Goal: Task Accomplishment & Management: Complete application form

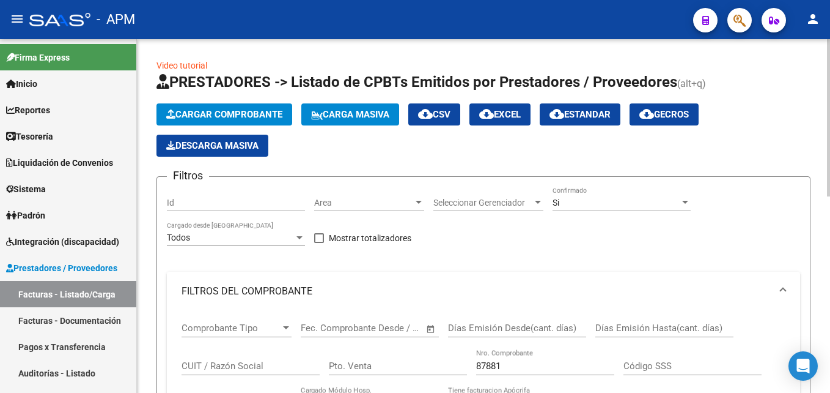
scroll to position [8, 0]
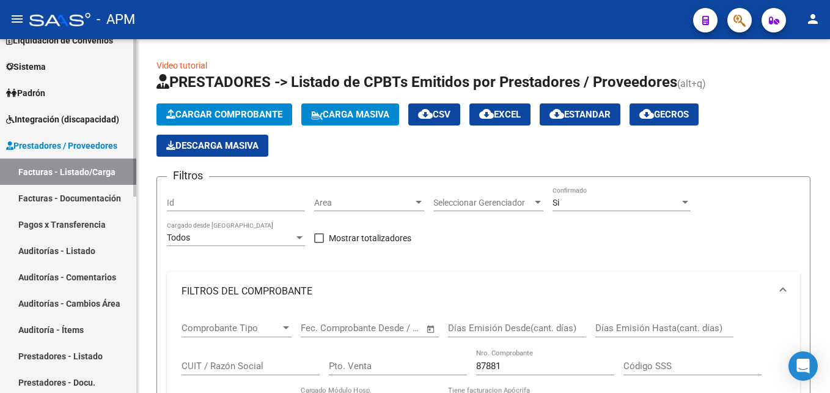
click at [64, 174] on link "Facturas - Listado/Carga" at bounding box center [68, 171] width 136 height 26
click at [238, 111] on span "Cargar Comprobante" at bounding box center [224, 114] width 116 height 11
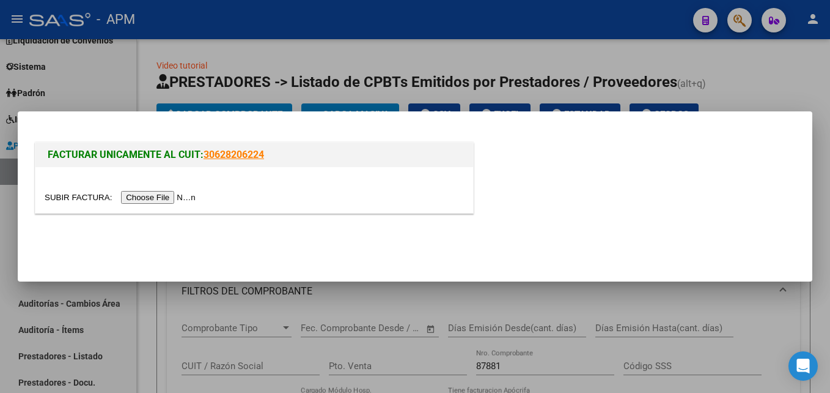
click at [154, 194] on input "file" at bounding box center [122, 197] width 155 height 13
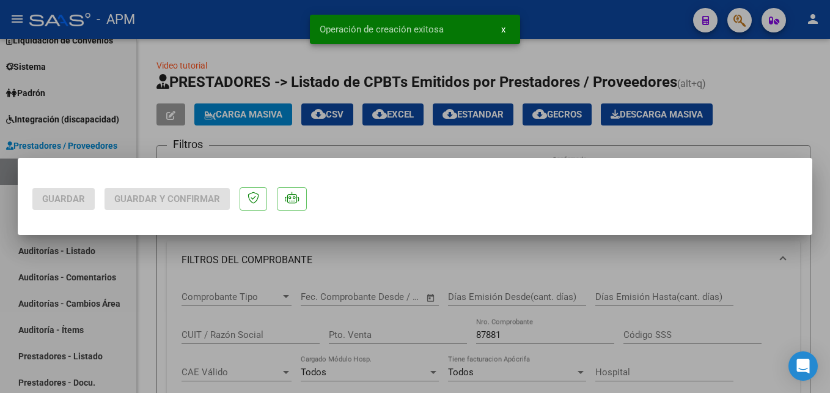
click at [105, 100] on div at bounding box center [415, 196] width 830 height 393
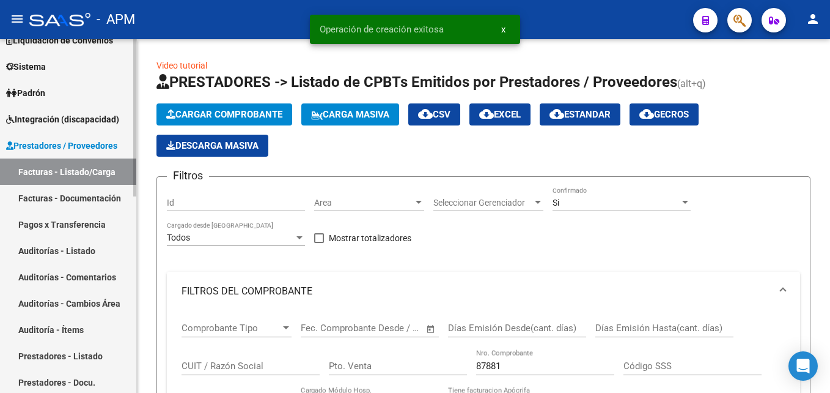
click at [92, 174] on link "Facturas - Listado/Carga" at bounding box center [68, 171] width 136 height 26
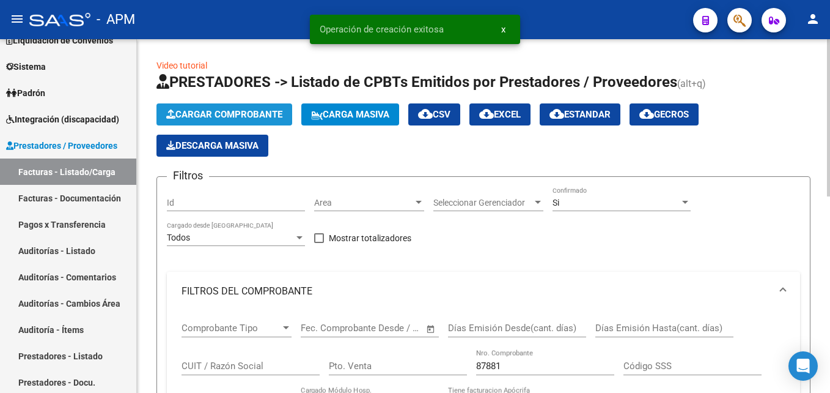
click at [239, 117] on span "Cargar Comprobante" at bounding box center [224, 114] width 116 height 11
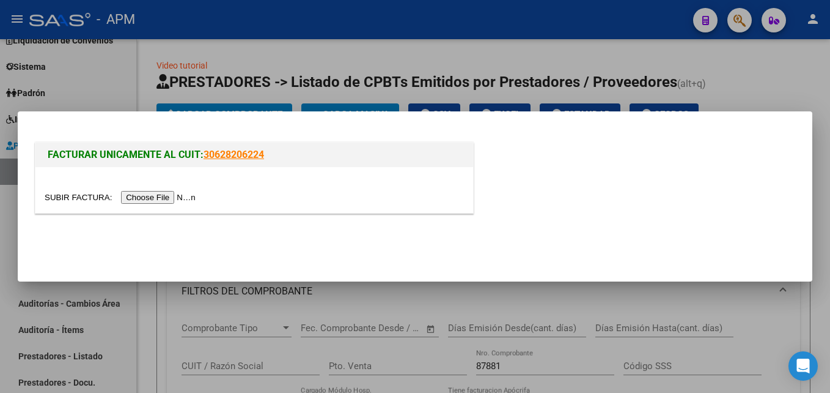
click at [155, 192] on input "file" at bounding box center [122, 197] width 155 height 13
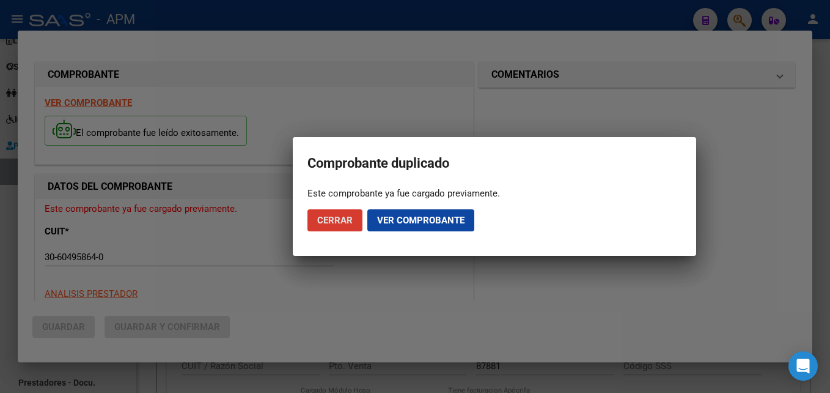
click at [407, 223] on span "Ver comprobante" at bounding box center [420, 220] width 87 height 11
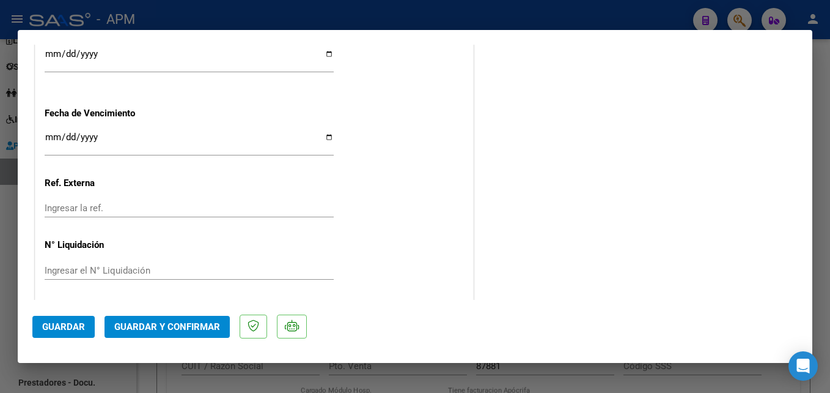
scroll to position [808, 0]
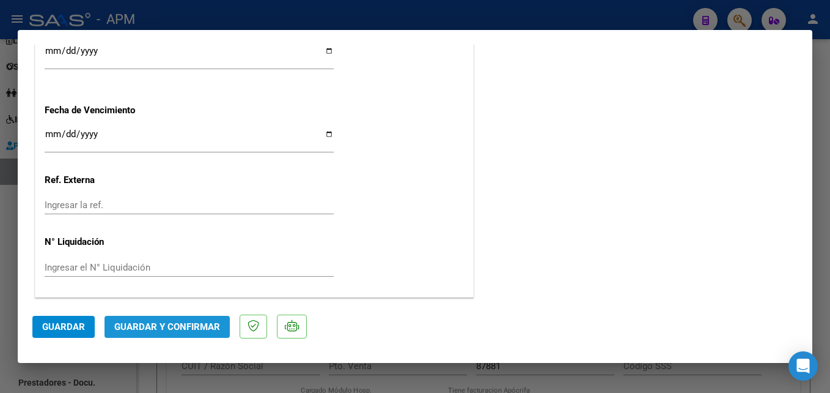
click at [204, 321] on span "Guardar y Confirmar" at bounding box center [167, 326] width 106 height 11
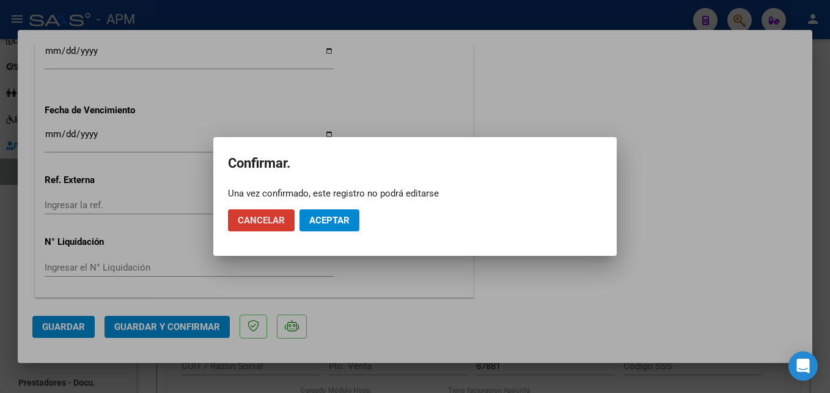
click at [347, 222] on span "Aceptar" at bounding box center [329, 220] width 40 height 11
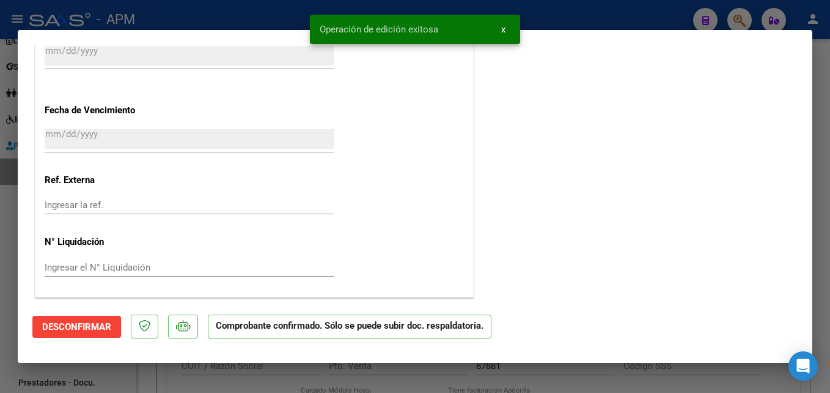
click at [404, 385] on div at bounding box center [415, 196] width 830 height 393
type input "$ 0,00"
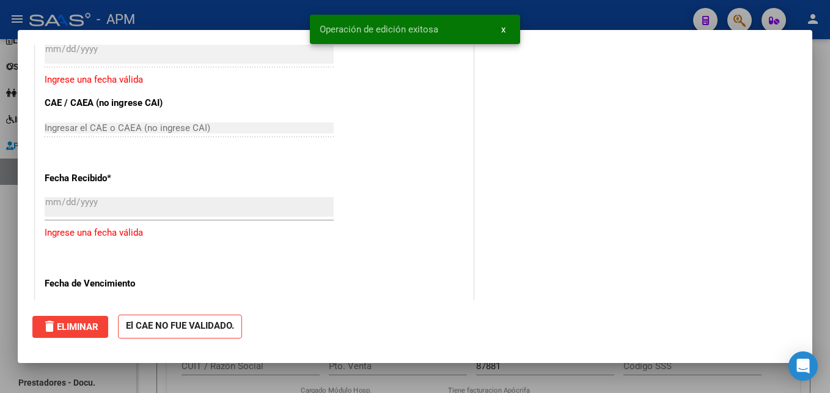
scroll to position [0, 0]
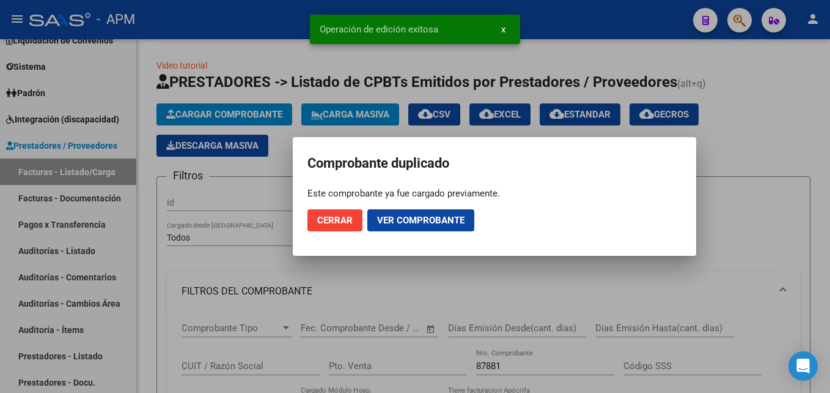
click at [327, 216] on span "Cerrar" at bounding box center [334, 220] width 35 height 11
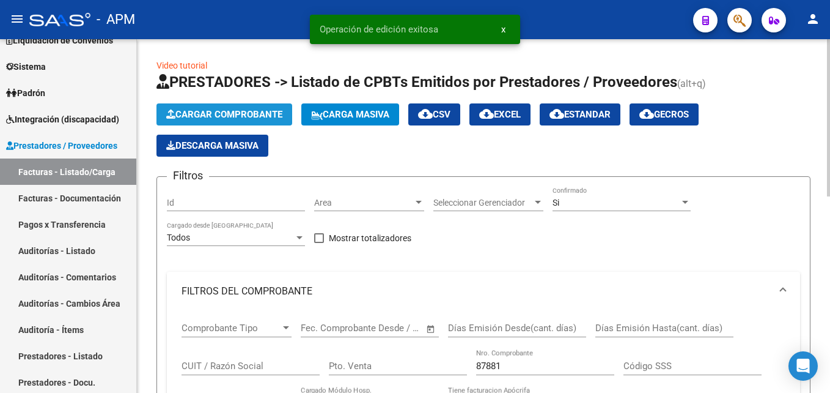
click at [246, 113] on span "Cargar Comprobante" at bounding box center [224, 114] width 116 height 11
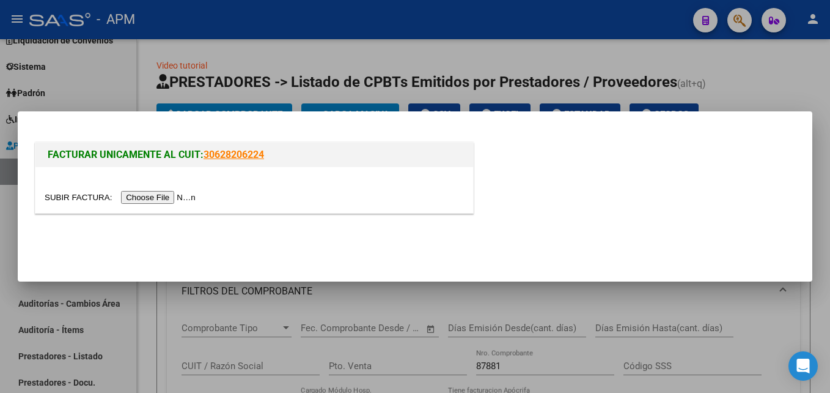
click at [162, 196] on input "file" at bounding box center [122, 197] width 155 height 13
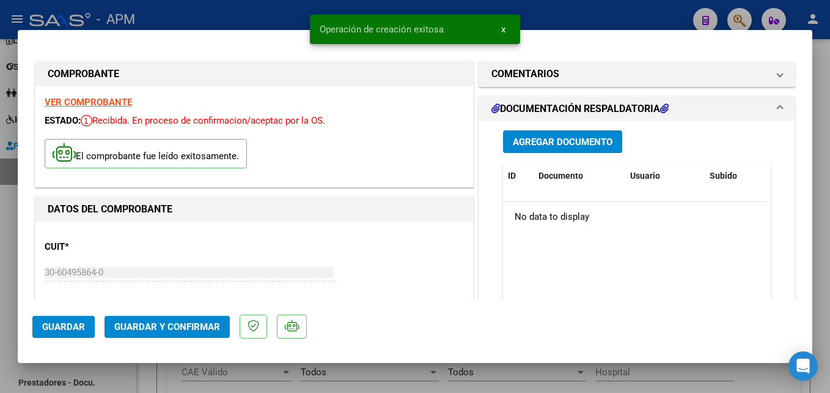
click at [121, 101] on strong "VER COMPROBANTE" at bounding box center [88, 102] width 87 height 11
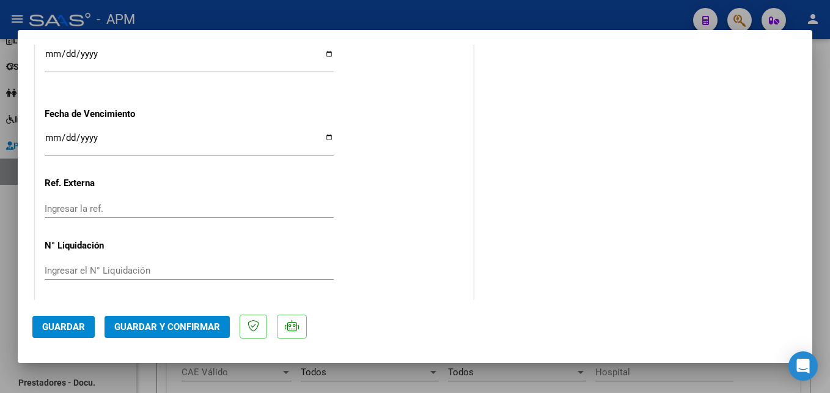
scroll to position [854, 0]
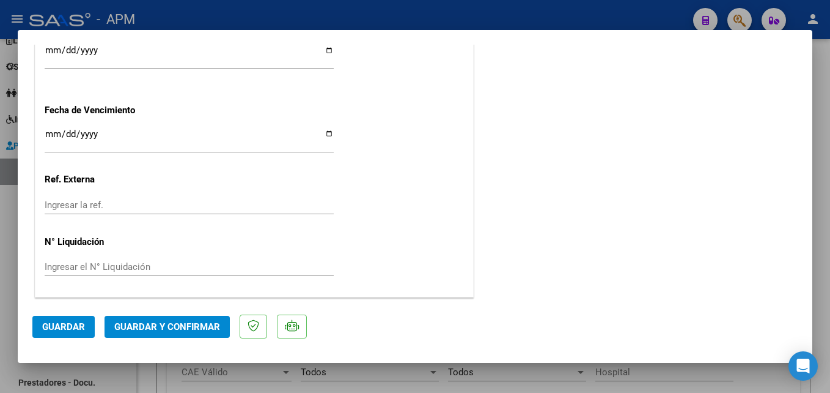
click at [197, 329] on span "Guardar y Confirmar" at bounding box center [167, 326] width 106 height 11
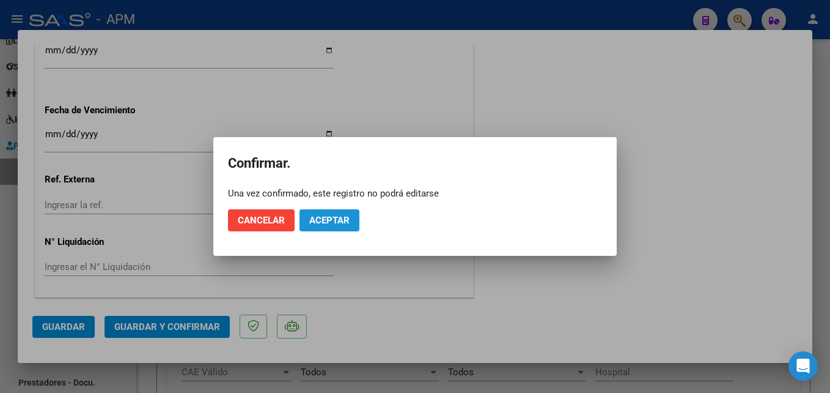
click at [330, 221] on span "Aceptar" at bounding box center [329, 220] width 40 height 11
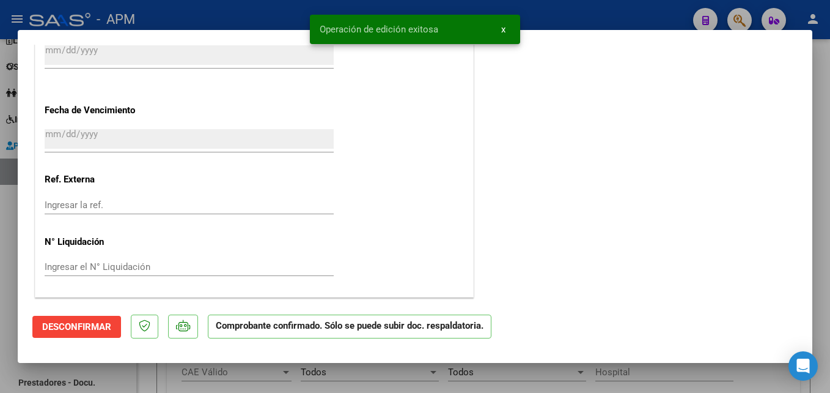
click at [399, 382] on div at bounding box center [415, 196] width 830 height 393
type input "$ 0,00"
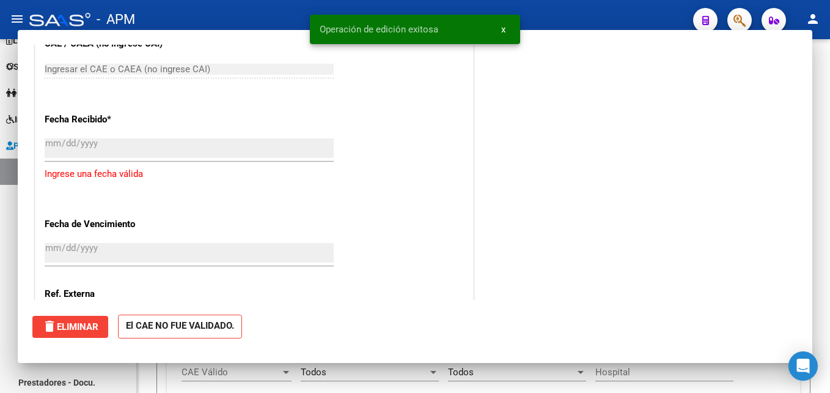
scroll to position [947, 0]
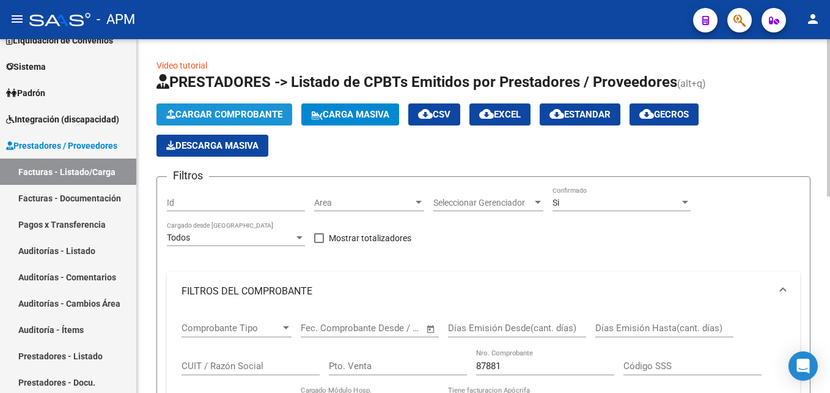
click at [250, 111] on span "Cargar Comprobante" at bounding box center [224, 114] width 116 height 11
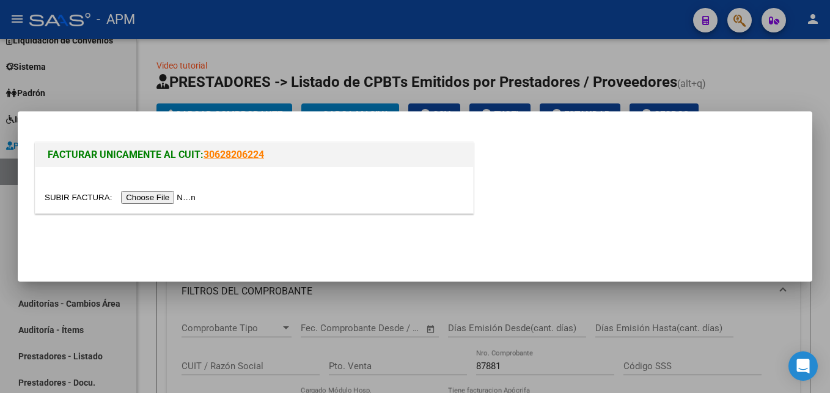
click at [159, 200] on input "file" at bounding box center [122, 197] width 155 height 13
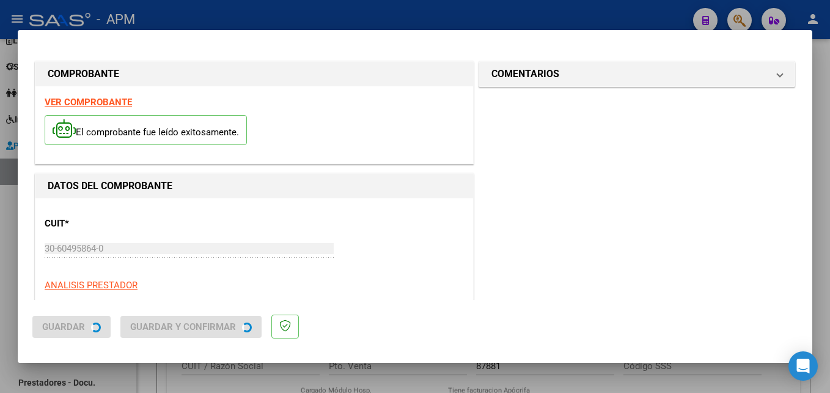
click at [103, 98] on strong "VER COMPROBANTE" at bounding box center [88, 102] width 87 height 11
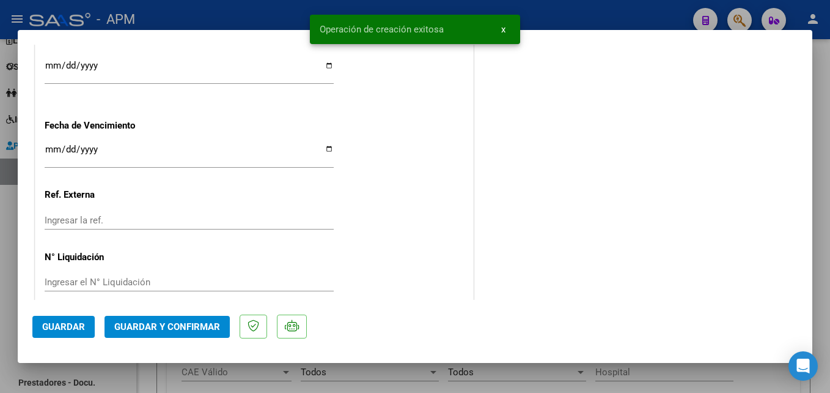
scroll to position [854, 0]
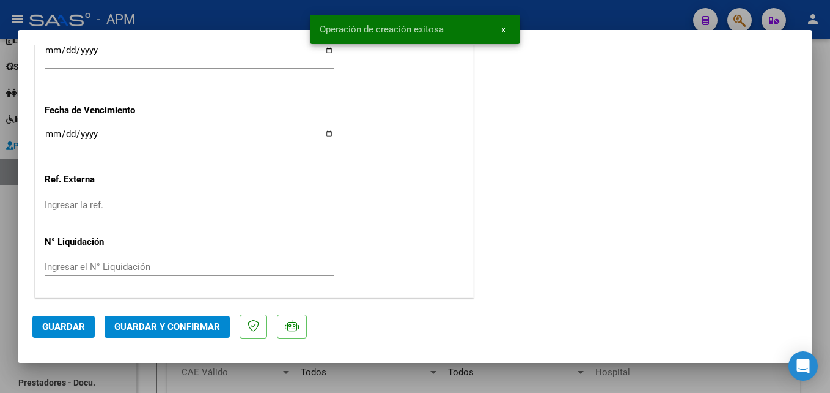
click at [202, 321] on span "Guardar y Confirmar" at bounding box center [167, 326] width 106 height 11
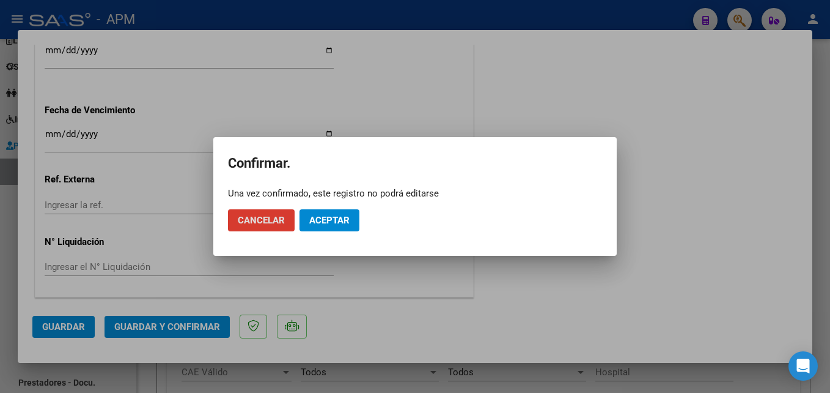
click at [322, 221] on span "Aceptar" at bounding box center [329, 220] width 40 height 11
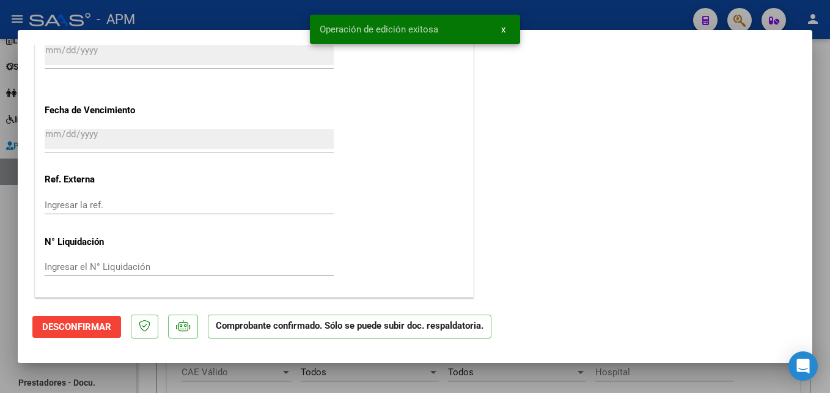
click at [342, 379] on div at bounding box center [415, 196] width 830 height 393
type input "$ 0,00"
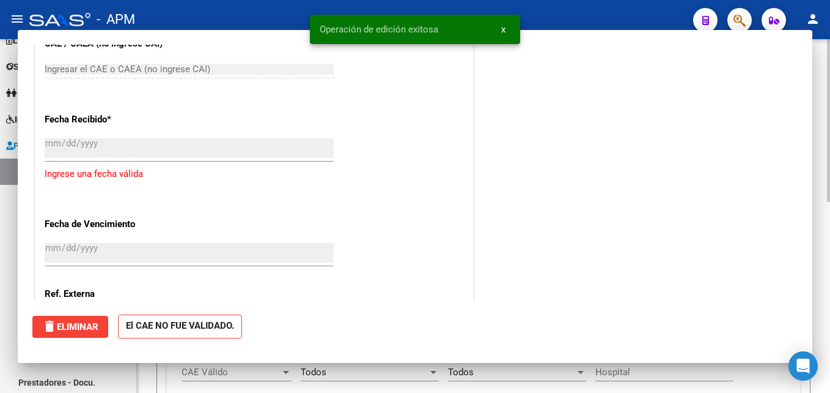
scroll to position [0, 0]
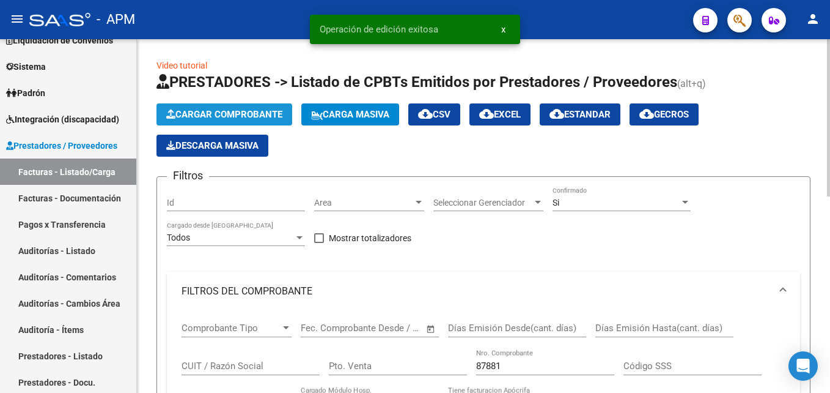
click at [220, 106] on button "Cargar Comprobante" at bounding box center [225, 114] width 136 height 22
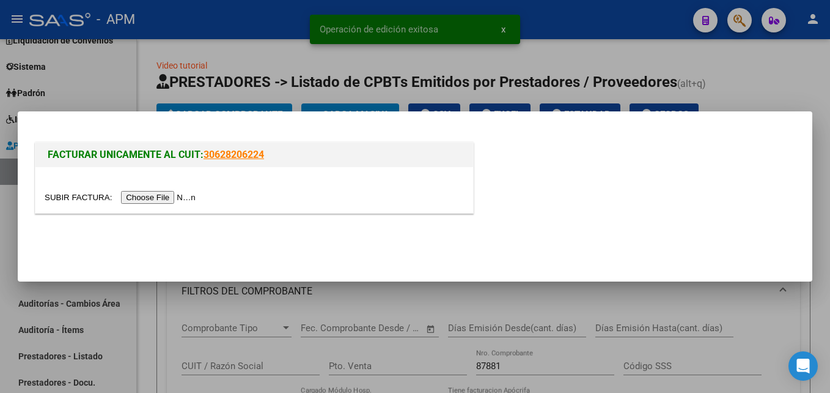
click at [162, 196] on input "file" at bounding box center [122, 197] width 155 height 13
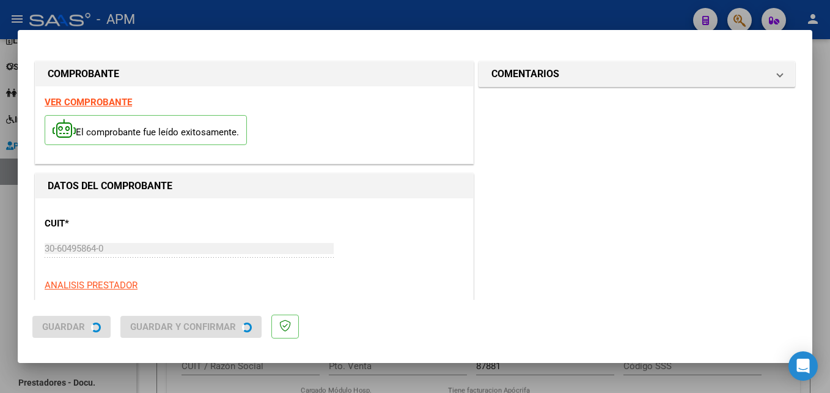
click at [104, 105] on strong "VER COMPROBANTE" at bounding box center [88, 102] width 87 height 11
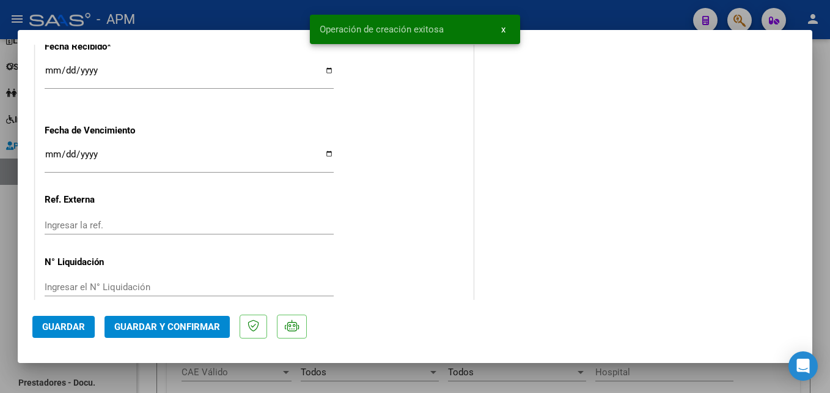
scroll to position [854, 0]
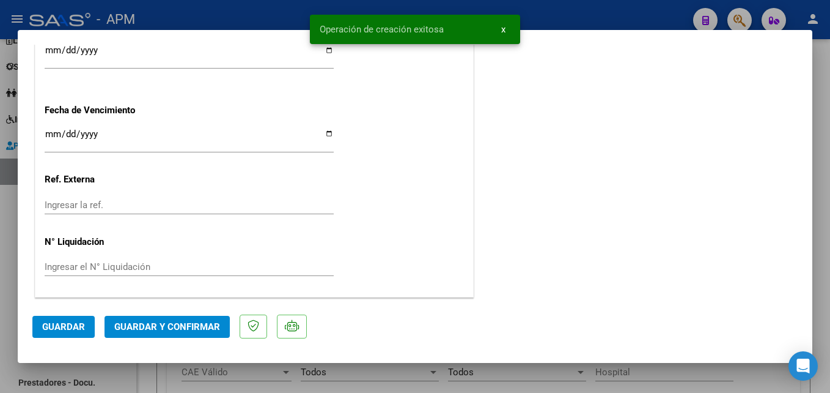
click at [191, 319] on button "Guardar y Confirmar" at bounding box center [167, 327] width 125 height 22
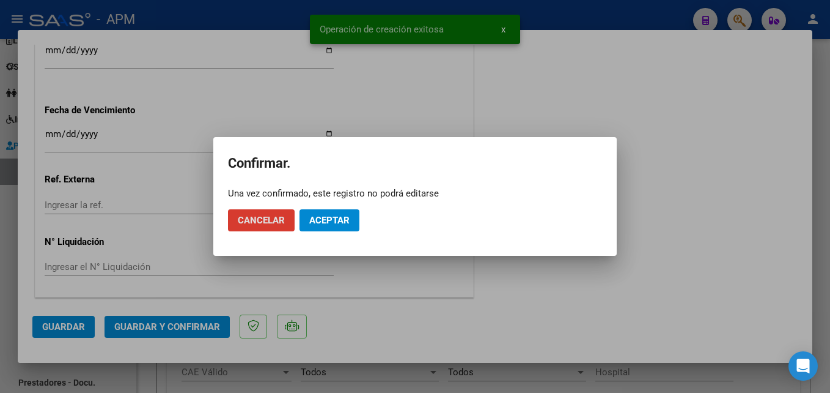
click at [327, 226] on button "Aceptar" at bounding box center [330, 220] width 60 height 22
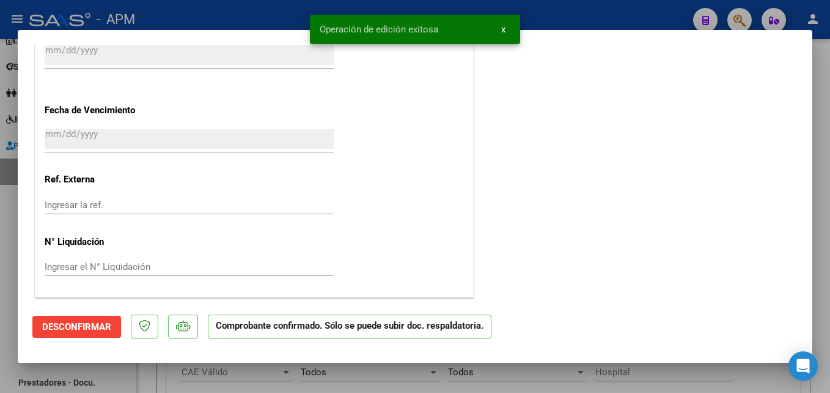
click at [388, 381] on div at bounding box center [415, 196] width 830 height 393
type input "$ 0,00"
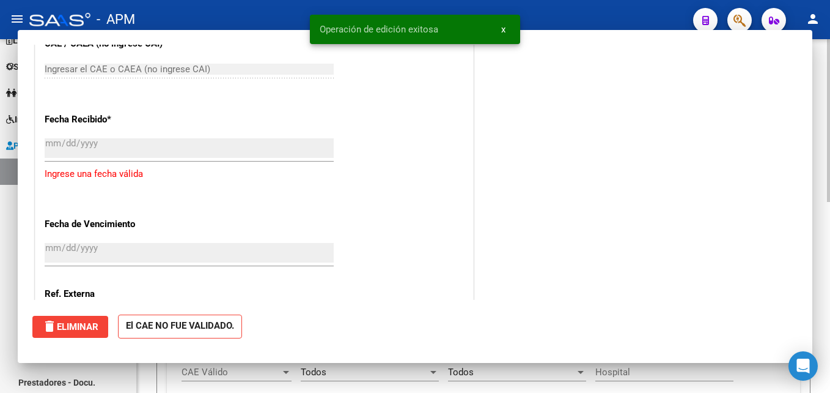
scroll to position [0, 0]
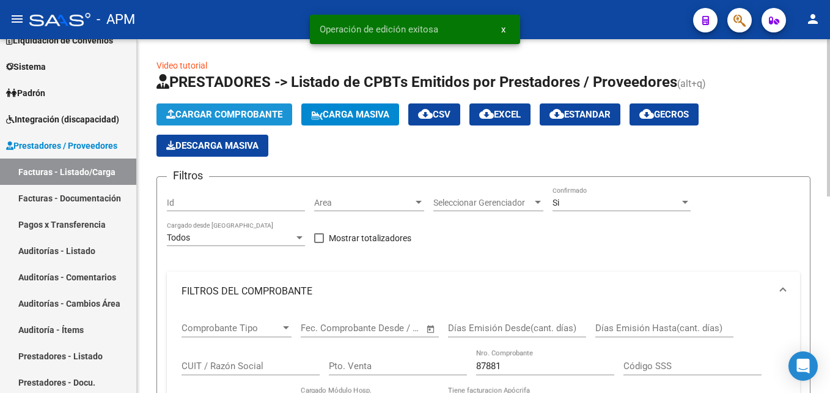
click at [260, 114] on span "Cargar Comprobante" at bounding box center [224, 114] width 116 height 11
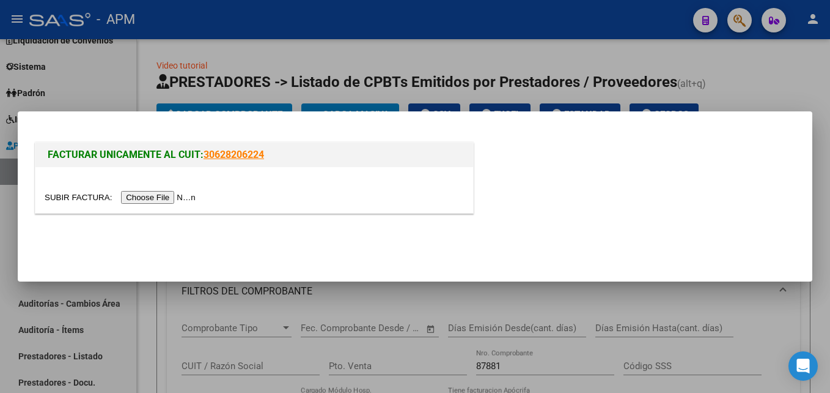
click at [157, 198] on input "file" at bounding box center [122, 197] width 155 height 13
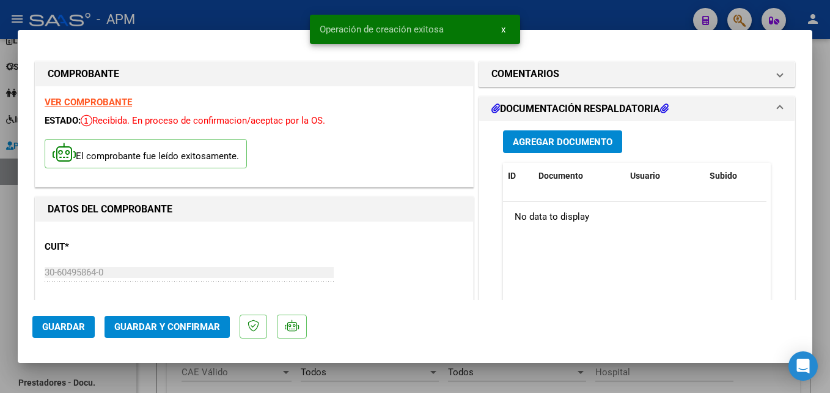
click at [110, 103] on strong "VER COMPROBANTE" at bounding box center [88, 102] width 87 height 11
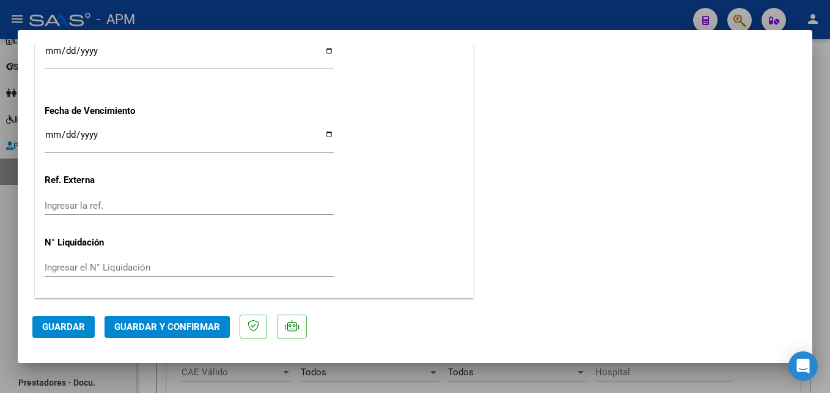
scroll to position [854, 0]
click at [196, 334] on button "Guardar y Confirmar" at bounding box center [167, 327] width 125 height 22
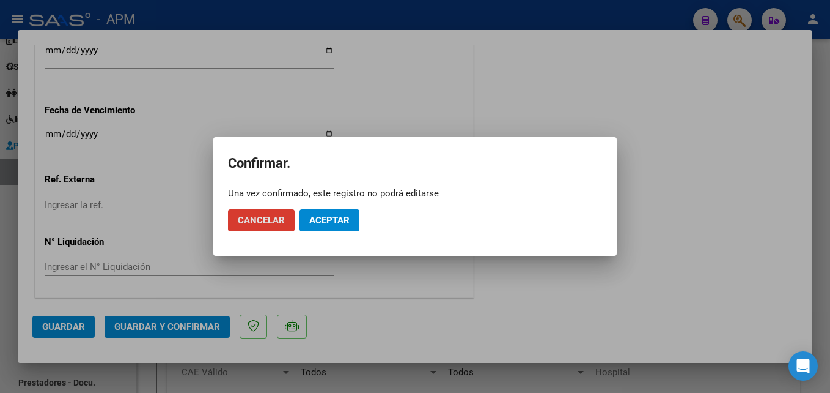
click at [316, 221] on span "Aceptar" at bounding box center [329, 220] width 40 height 11
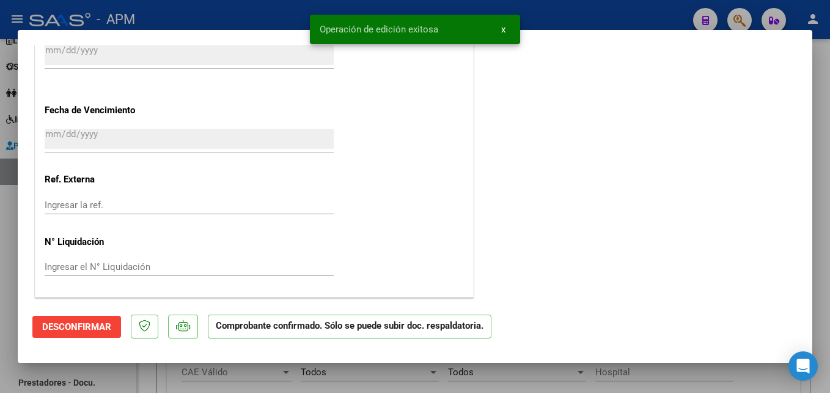
click at [374, 379] on div at bounding box center [415, 196] width 830 height 393
type input "$ 0,00"
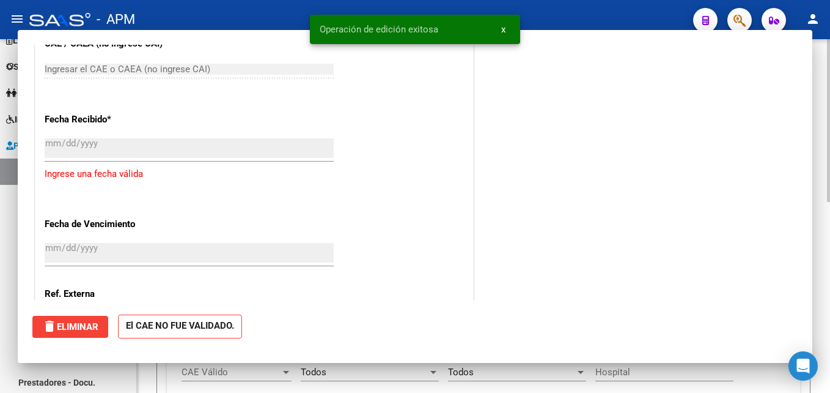
scroll to position [0, 0]
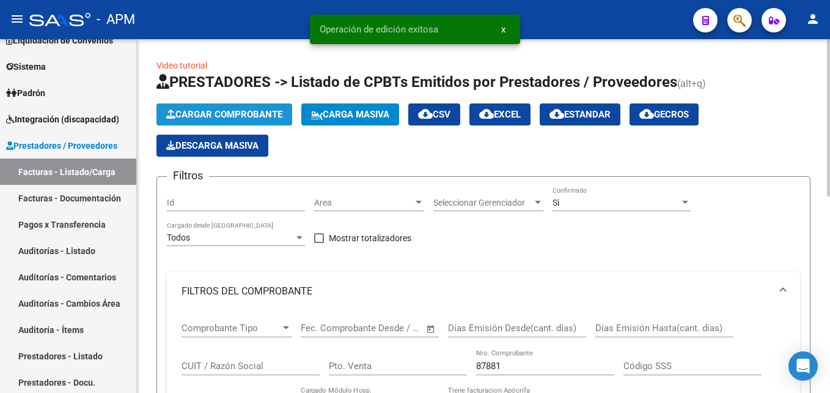
click at [230, 118] on span "Cargar Comprobante" at bounding box center [224, 114] width 116 height 11
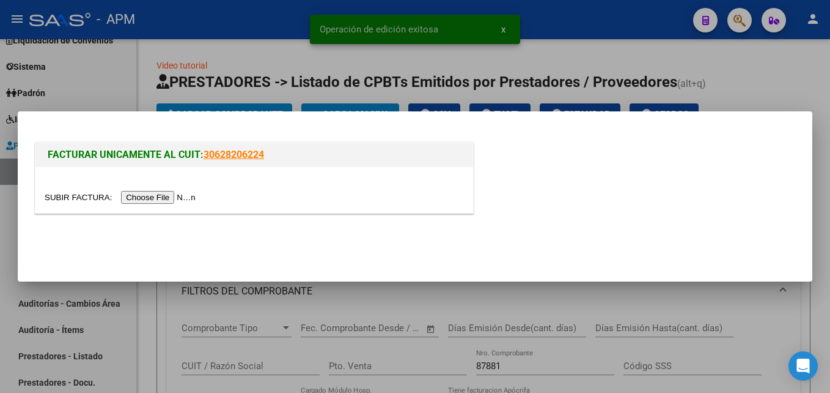
click at [169, 201] on input "file" at bounding box center [122, 197] width 155 height 13
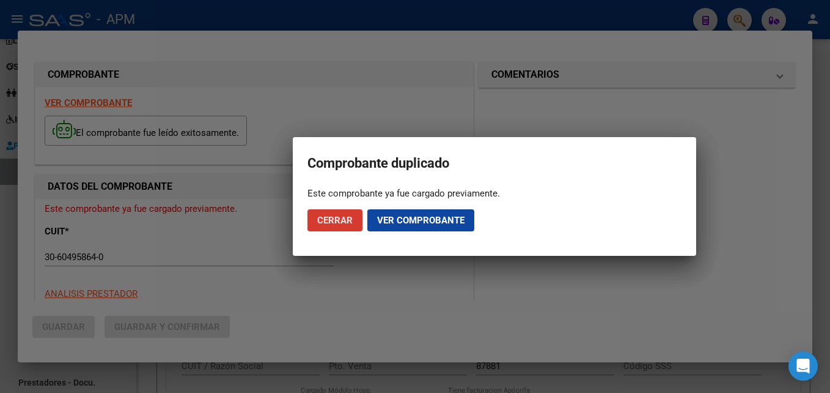
click at [423, 226] on button "Ver comprobante" at bounding box center [421, 220] width 107 height 22
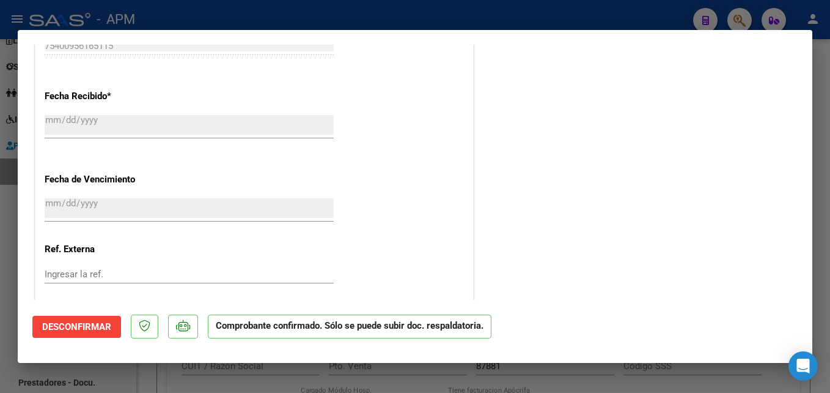
scroll to position [808, 0]
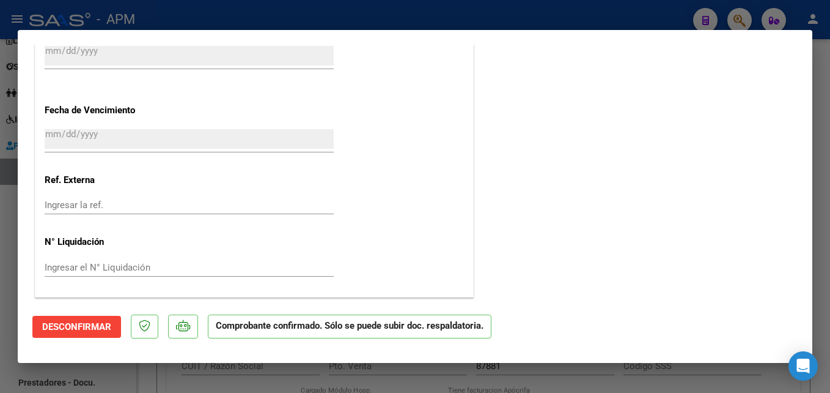
click at [397, 372] on div at bounding box center [415, 196] width 830 height 393
type input "$ 0,00"
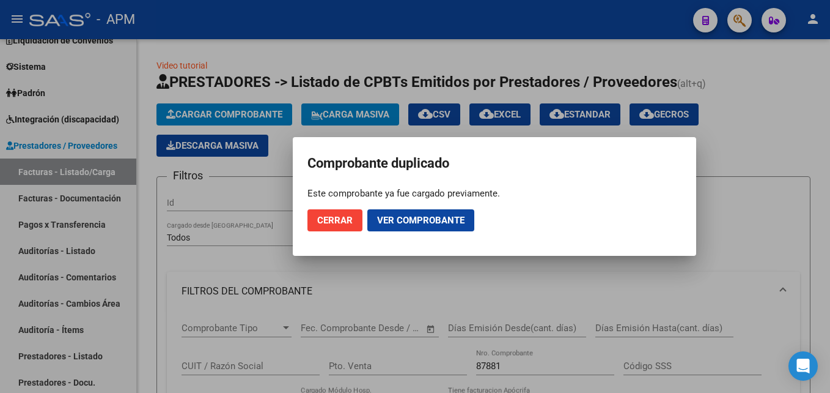
click at [351, 215] on span "Cerrar" at bounding box center [334, 220] width 35 height 11
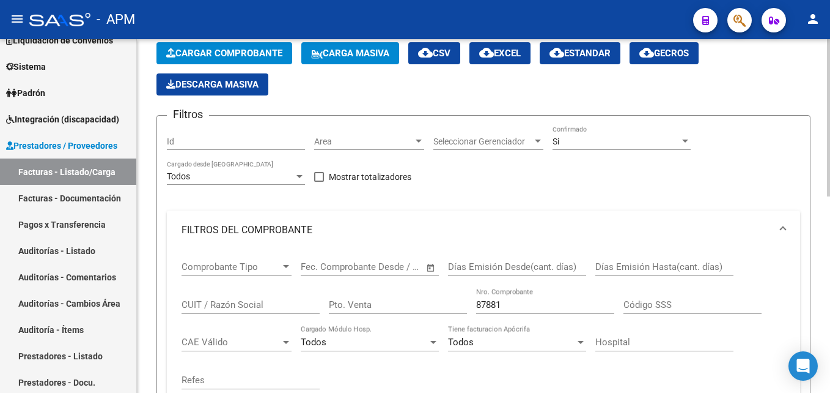
scroll to position [122, 0]
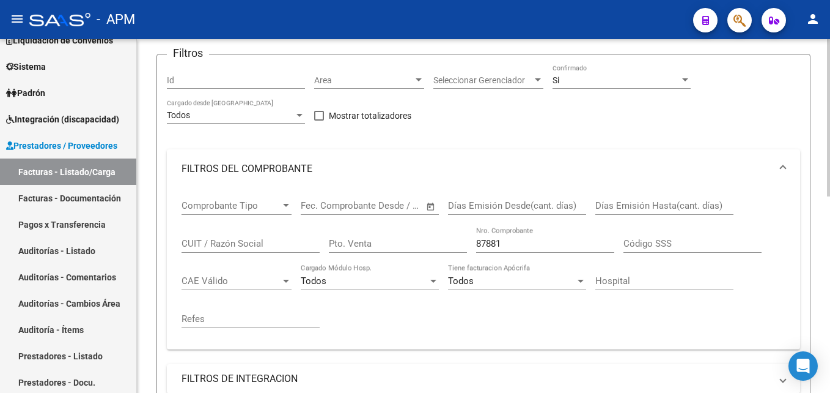
click at [515, 245] on input "87881" at bounding box center [545, 243] width 138 height 11
type input "8"
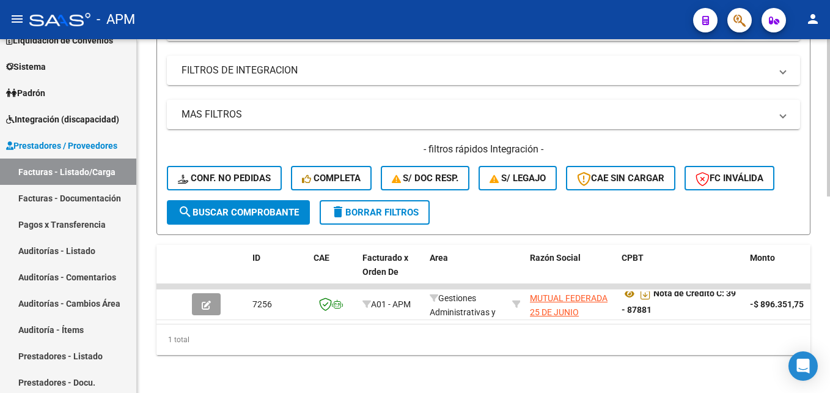
scroll to position [441, 0]
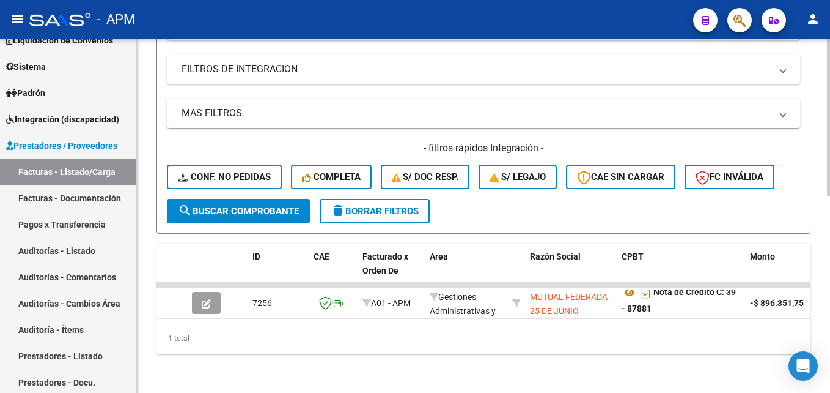
type input "-1"
click at [287, 205] on span "search Buscar Comprobante" at bounding box center [238, 210] width 121 height 11
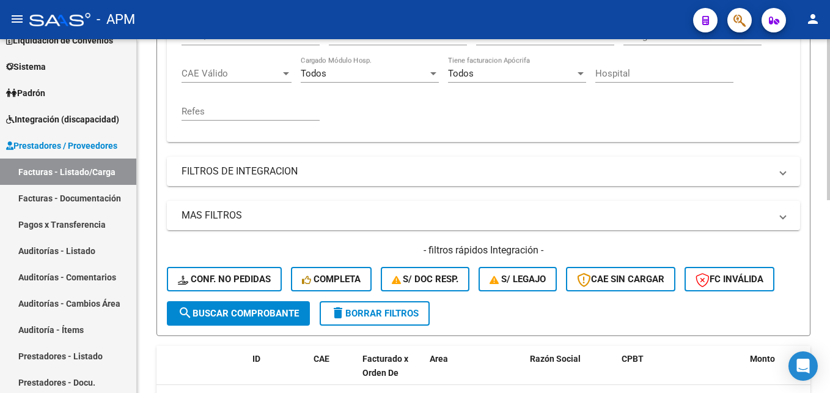
scroll to position [117, 0]
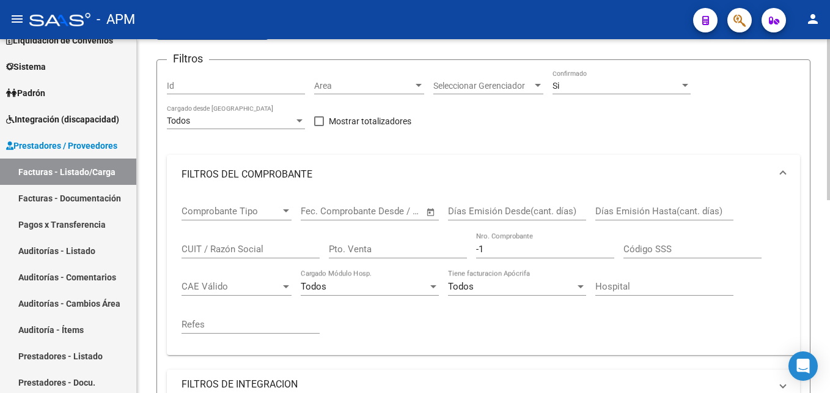
click at [268, 253] on input "CUIT / Razón Social" at bounding box center [251, 248] width 138 height 11
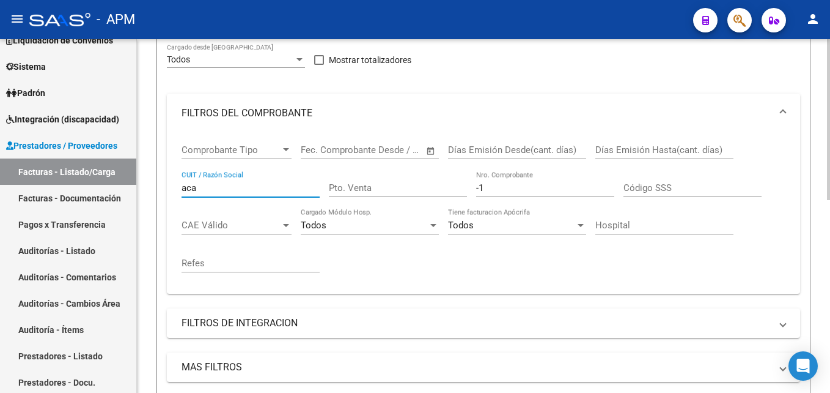
type input "aca"
click at [519, 195] on div "-1 Nro. Comprobante" at bounding box center [545, 184] width 138 height 26
click at [429, 153] on span "Open calendar" at bounding box center [430, 150] width 29 height 29
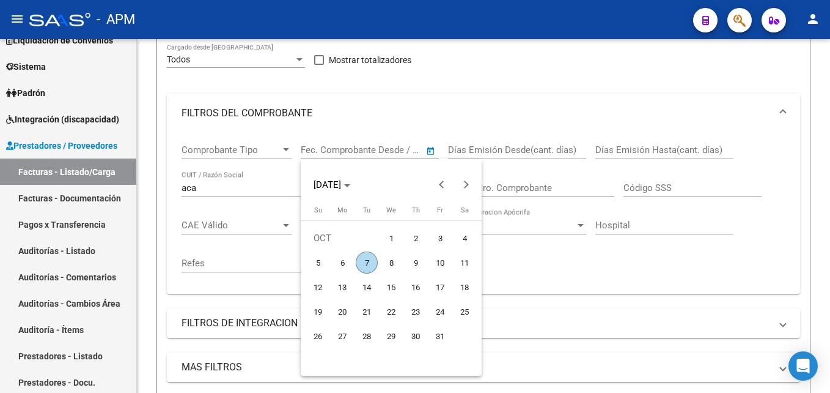
click at [365, 266] on span "7" at bounding box center [367, 262] width 22 height 22
type input "[DATE]"
click at [365, 266] on span "7" at bounding box center [367, 262] width 22 height 22
type input "[DATE]"
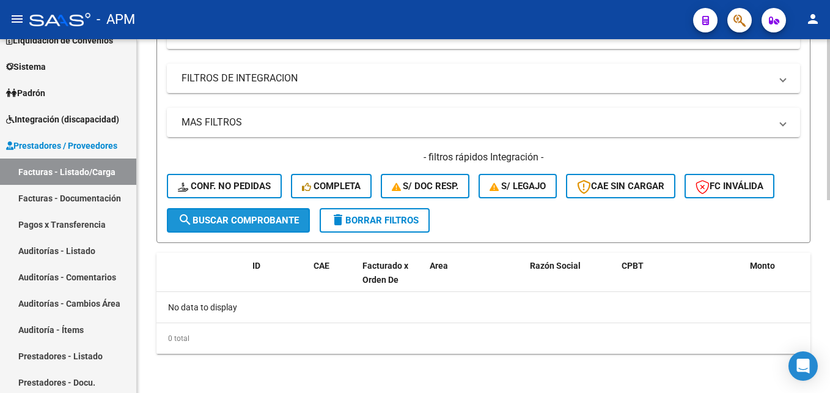
click at [274, 221] on span "search Buscar Comprobante" at bounding box center [238, 220] width 121 height 11
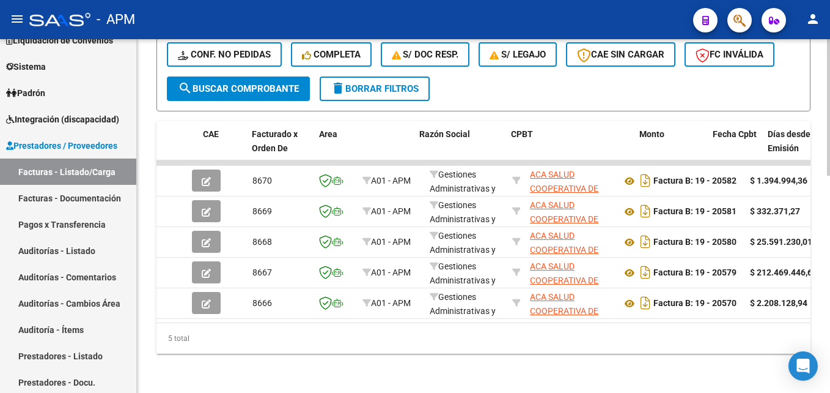
scroll to position [0, 111]
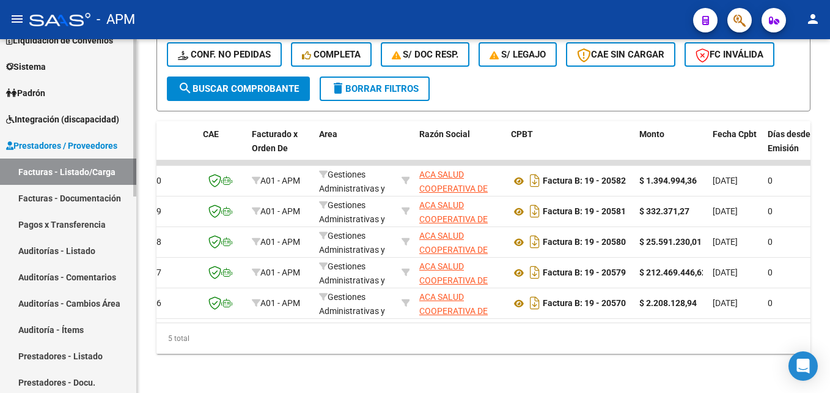
click at [103, 169] on link "Facturas - Listado/Carga" at bounding box center [68, 171] width 136 height 26
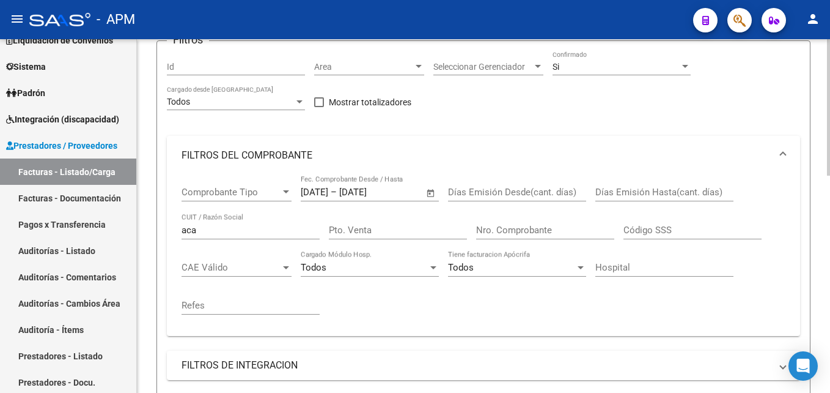
scroll to position [0, 0]
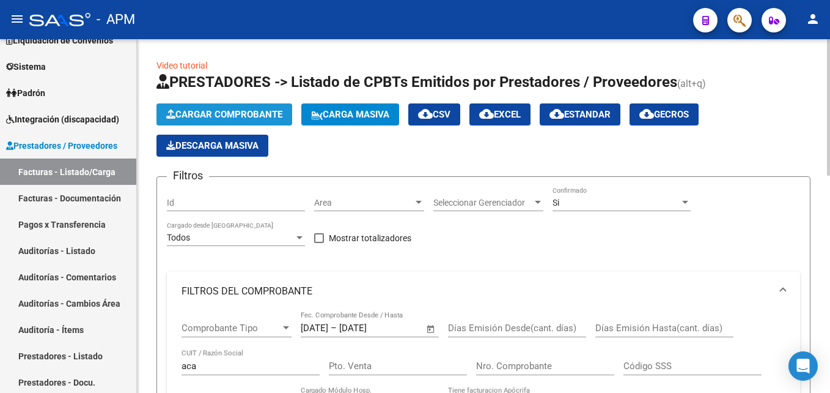
click at [247, 108] on button "Cargar Comprobante" at bounding box center [225, 114] width 136 height 22
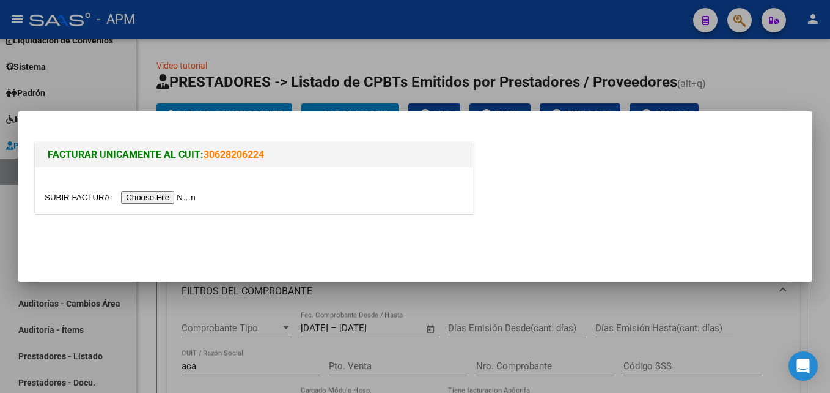
click at [161, 198] on input "file" at bounding box center [122, 197] width 155 height 13
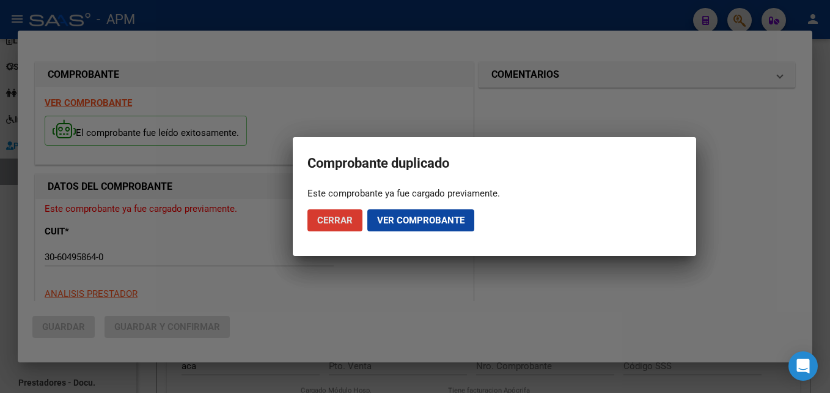
click at [429, 220] on span "Ver comprobante" at bounding box center [420, 220] width 87 height 11
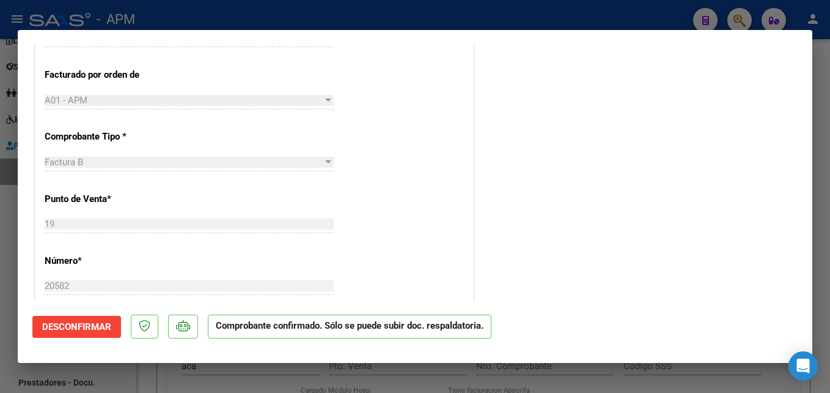
scroll to position [489, 0]
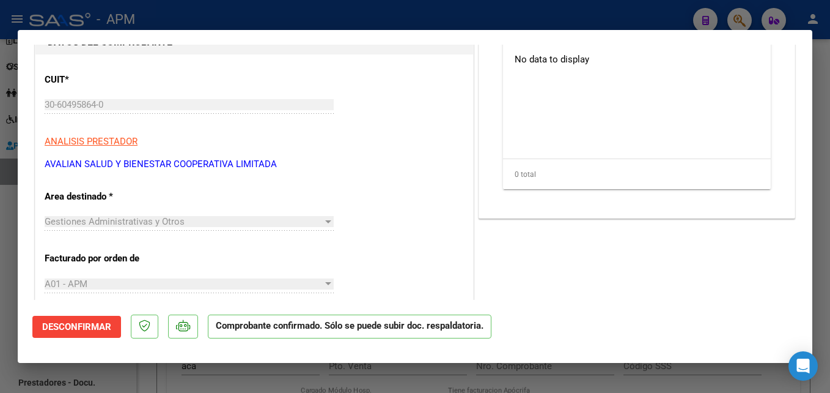
click at [571, 380] on div at bounding box center [415, 196] width 830 height 393
type input "$ 0,00"
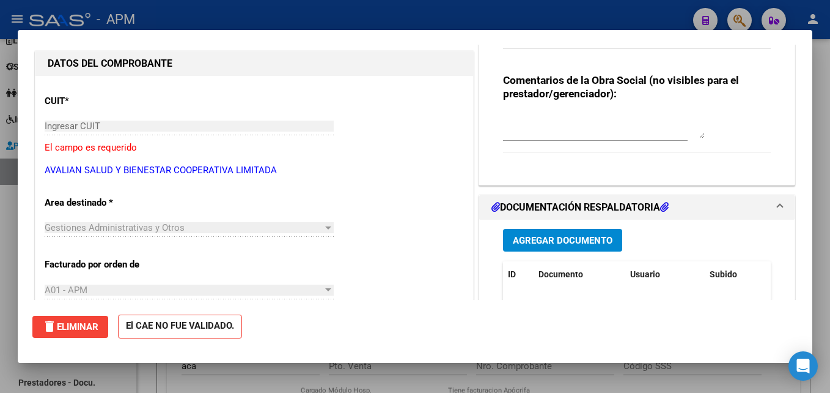
scroll to position [144, 0]
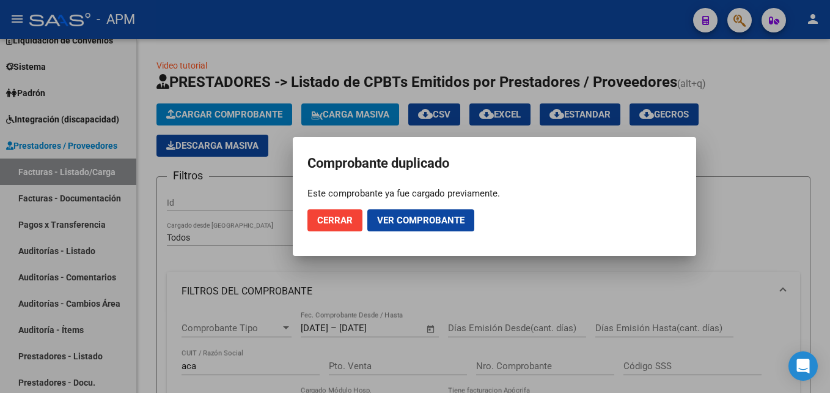
click at [328, 225] on span "Cerrar" at bounding box center [334, 220] width 35 height 11
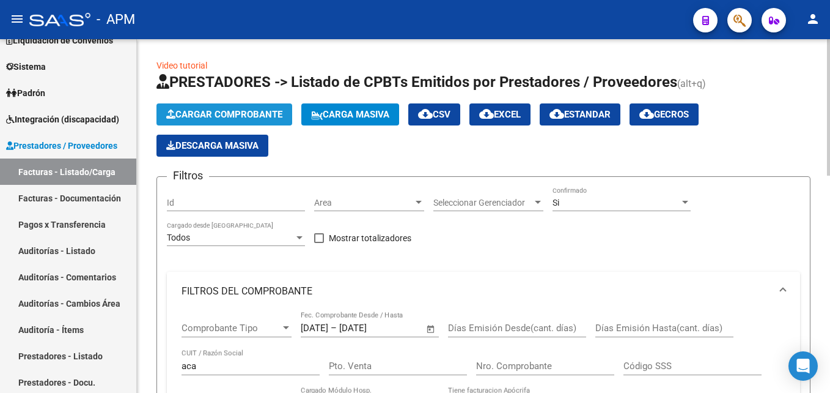
click at [270, 109] on span "Cargar Comprobante" at bounding box center [224, 114] width 116 height 11
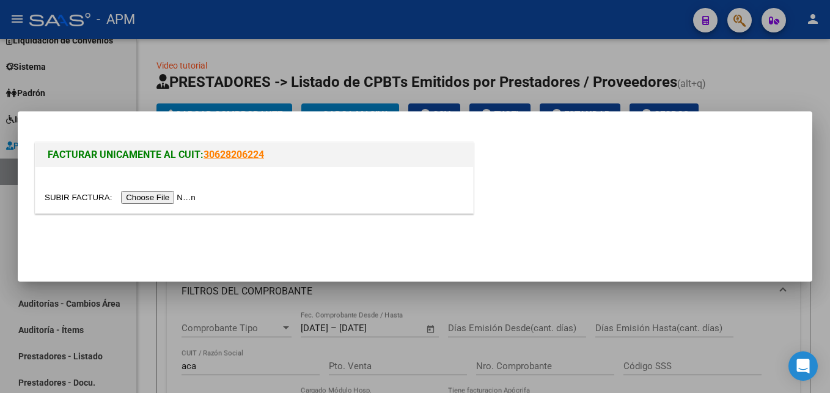
click at [168, 196] on input "file" at bounding box center [122, 197] width 155 height 13
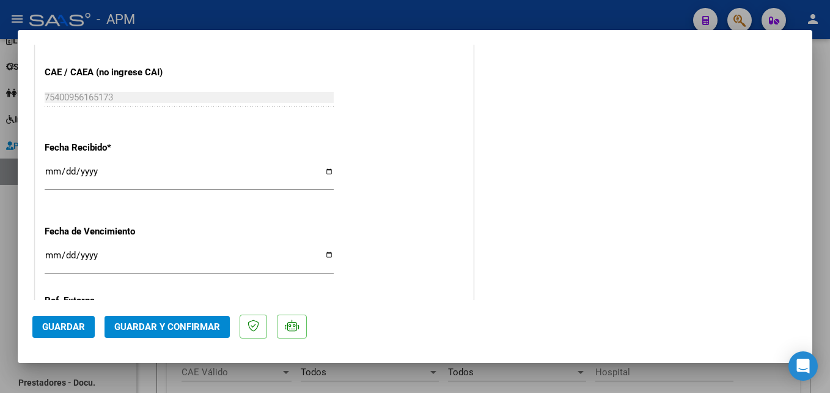
scroll to position [734, 0]
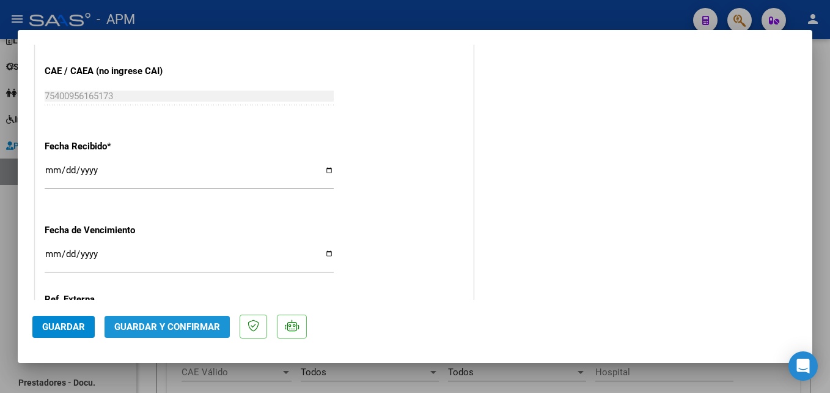
click at [187, 325] on span "Guardar y Confirmar" at bounding box center [167, 326] width 106 height 11
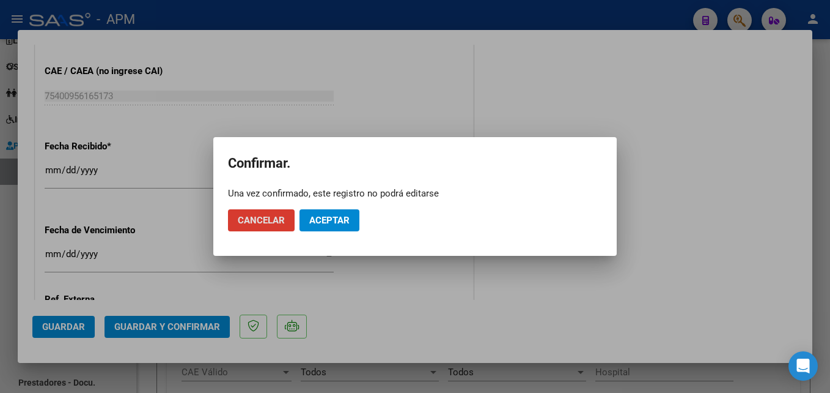
click at [321, 223] on span "Aceptar" at bounding box center [329, 220] width 40 height 11
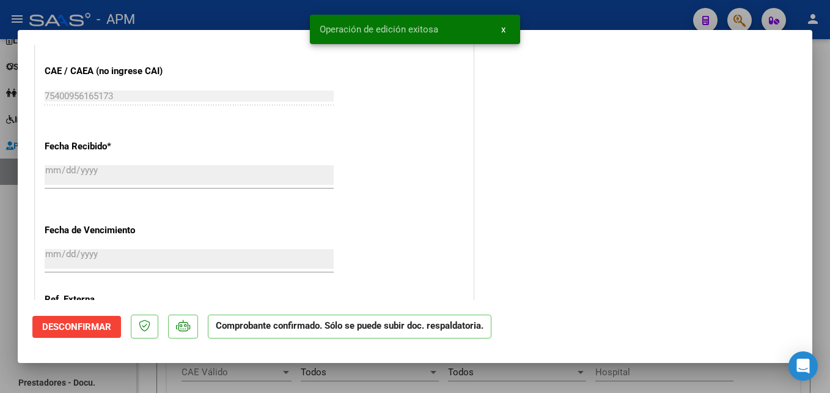
click at [517, 371] on div at bounding box center [415, 196] width 830 height 393
type input "$ 0,00"
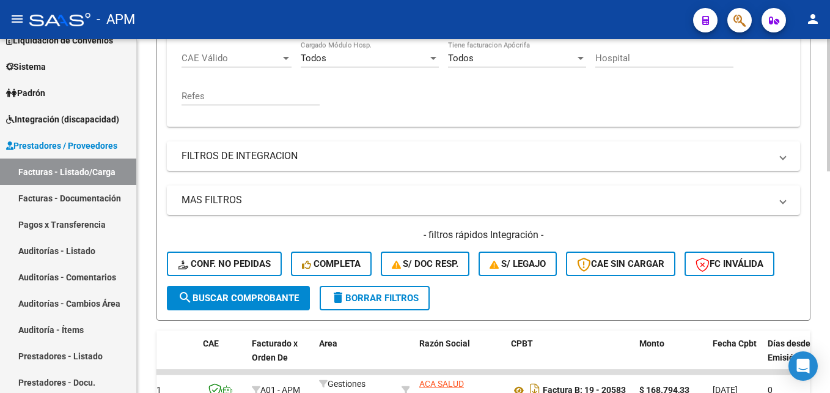
scroll to position [367, 0]
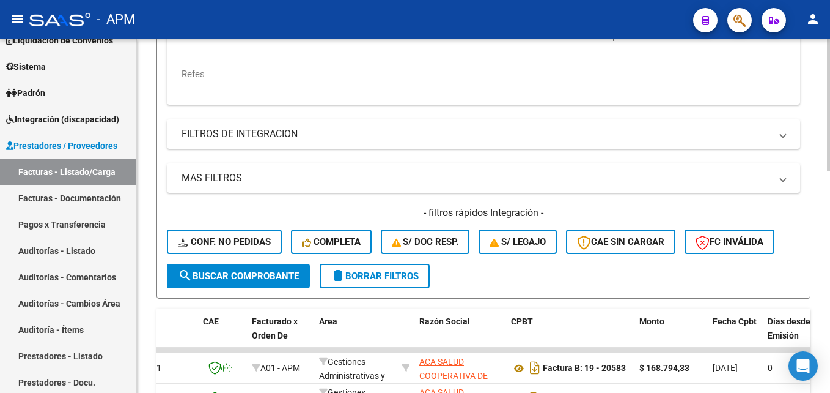
click at [305, 279] on button "search Buscar Comprobante" at bounding box center [238, 276] width 143 height 24
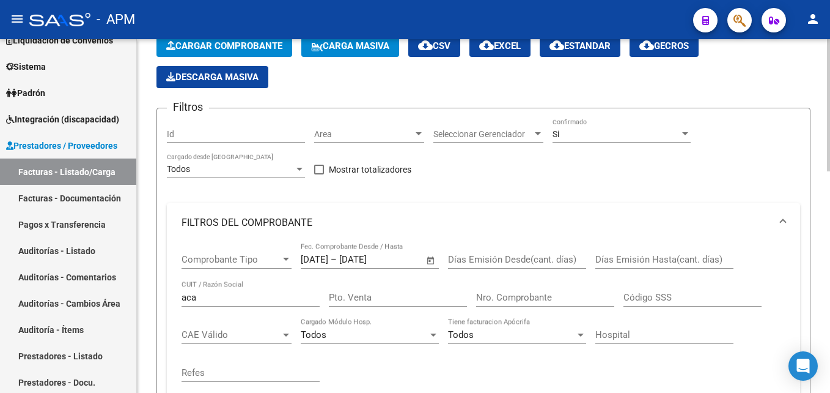
scroll to position [0, 0]
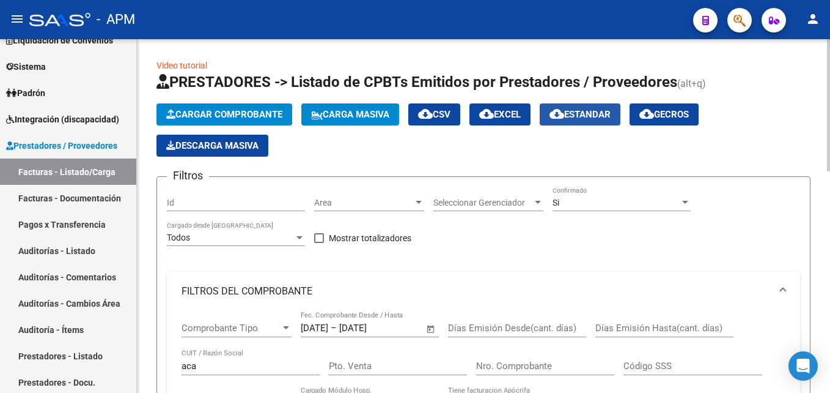
click at [600, 109] on span "cloud_download Estandar" at bounding box center [580, 114] width 61 height 11
